Goal: Task Accomplishment & Management: Use online tool/utility

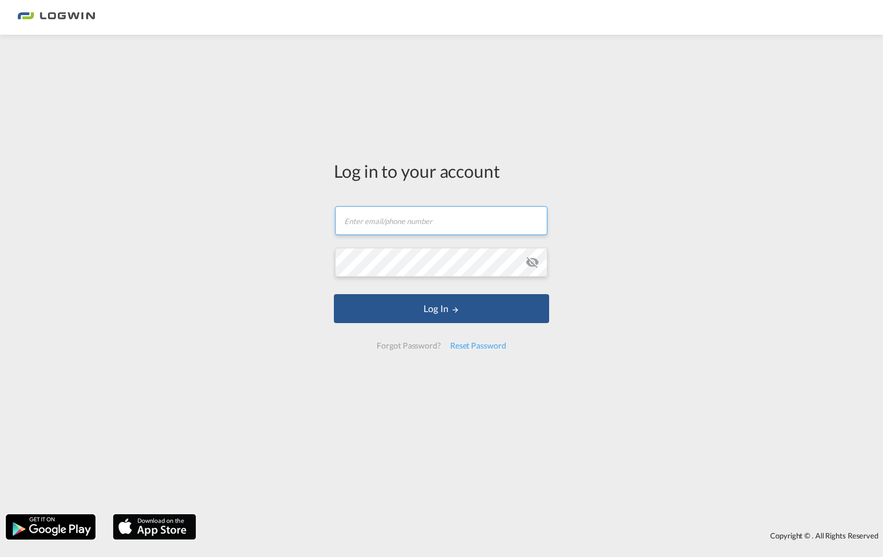
click at [355, 224] on input "text" at bounding box center [441, 220] width 212 height 29
type input "[EMAIL_ADDRESS][PERSON_NAME][DOMAIN_NAME]"
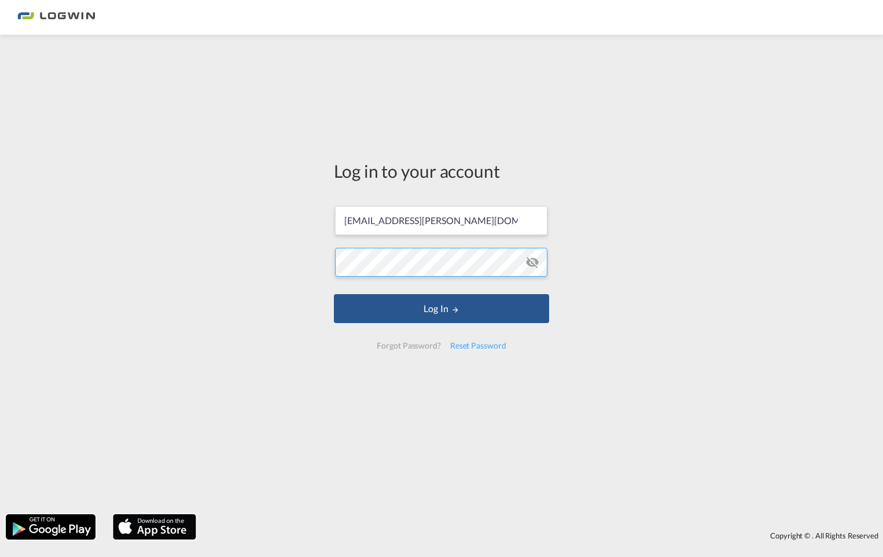
click at [334, 294] on button "Log In" at bounding box center [441, 308] width 215 height 29
